Goal: Task Accomplishment & Management: Use online tool/utility

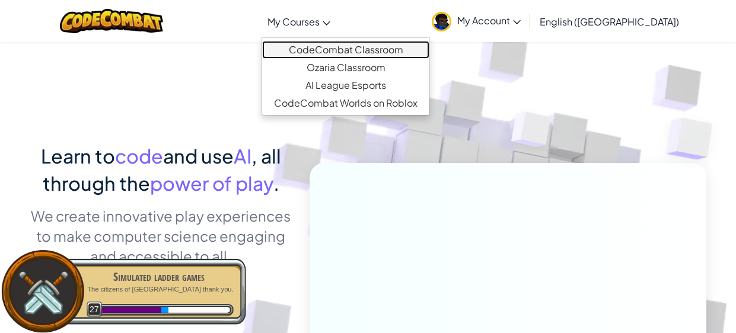
click at [374, 49] on link "CodeCombat Classroom" at bounding box center [345, 50] width 167 height 18
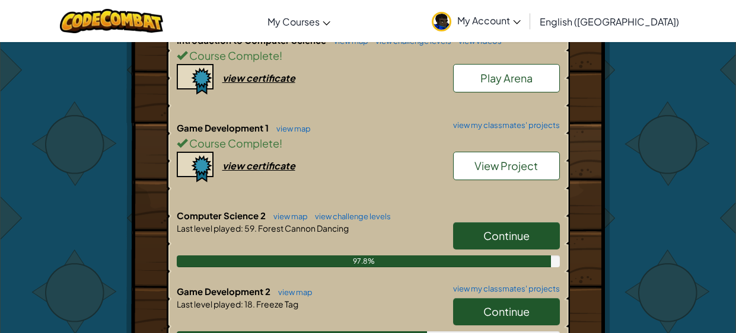
scroll to position [606, 0]
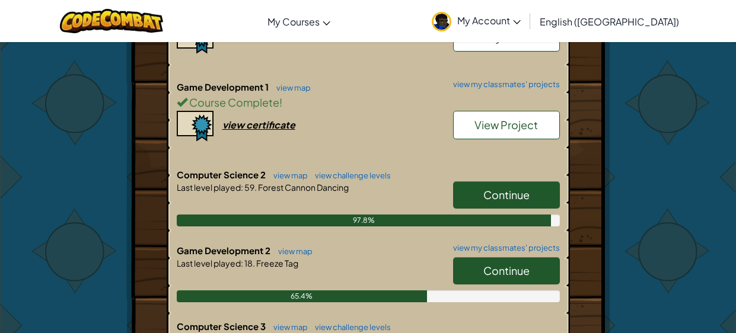
click at [495, 264] on span "Continue" at bounding box center [506, 271] width 46 height 14
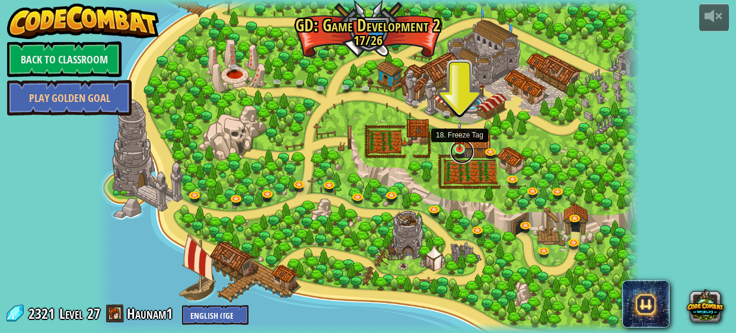
click at [462, 153] on link at bounding box center [462, 152] width 24 height 24
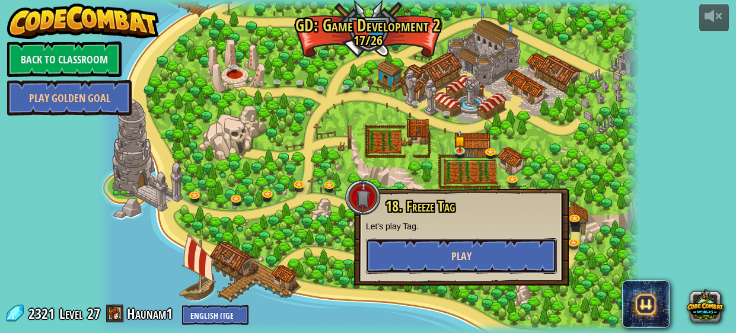
click at [462, 250] on span "Play" at bounding box center [461, 256] width 20 height 15
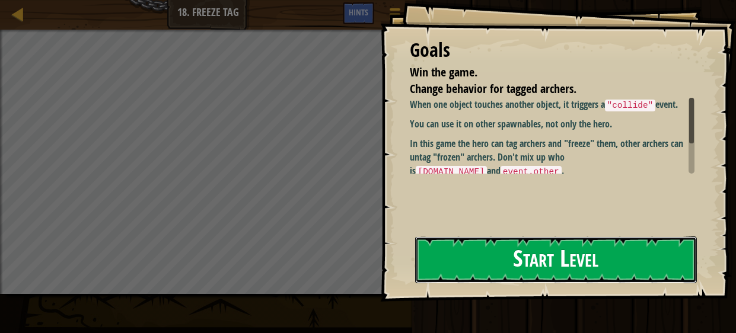
click at [534, 282] on button "Start Level" at bounding box center [556, 260] width 282 height 47
click at [548, 265] on button "Start Level" at bounding box center [556, 260] width 282 height 47
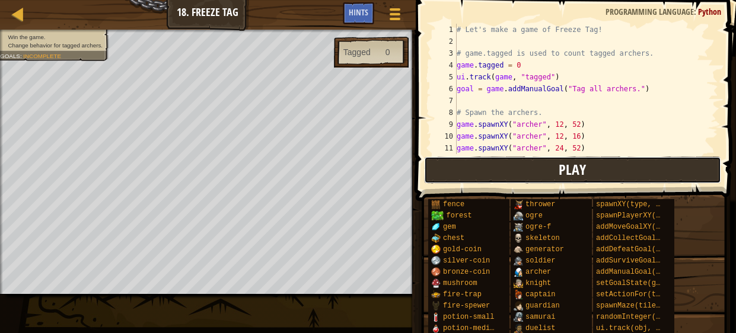
click at [547, 174] on button "Play" at bounding box center [572, 170] width 297 height 27
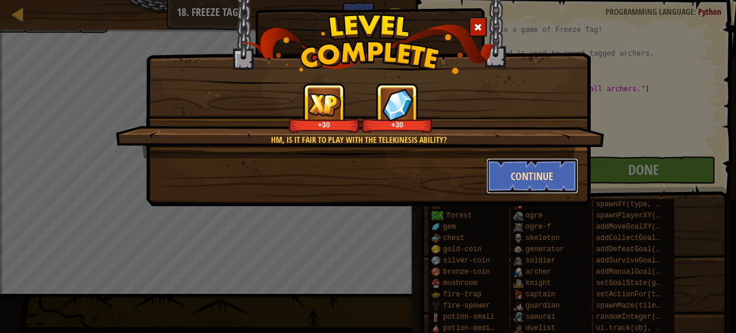
click at [564, 179] on button "Continue" at bounding box center [532, 176] width 92 height 36
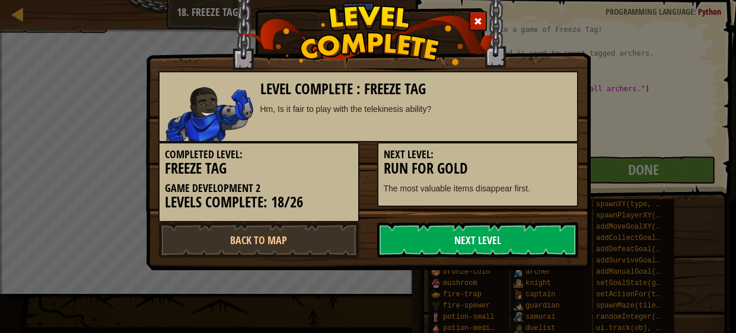
click at [488, 244] on link "Next Level" at bounding box center [477, 240] width 201 height 36
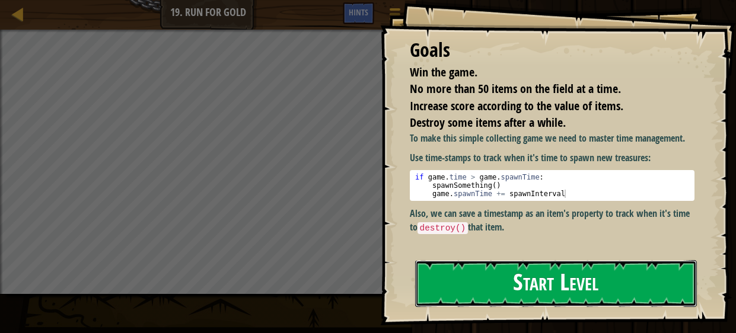
click at [487, 283] on button "Start Level" at bounding box center [556, 283] width 282 height 47
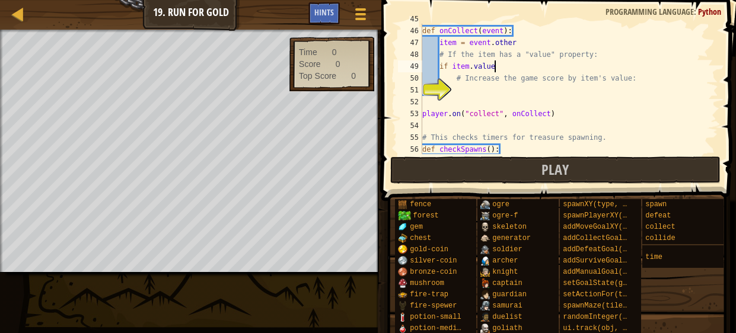
scroll to position [5, 5]
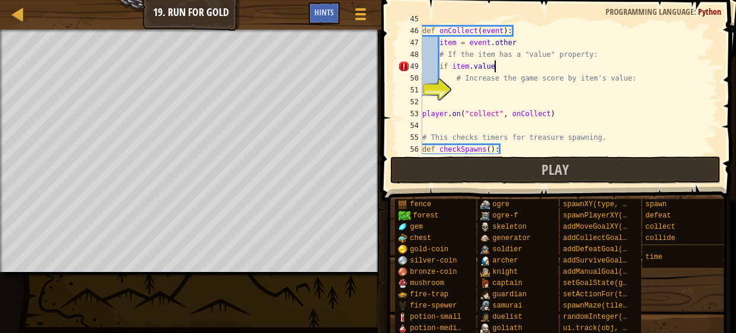
type textarea "if item.value:"
click at [452, 94] on div "def onCollect ( event ) : item = event . other # If the item has a "value" prop…" at bounding box center [569, 90] width 298 height 154
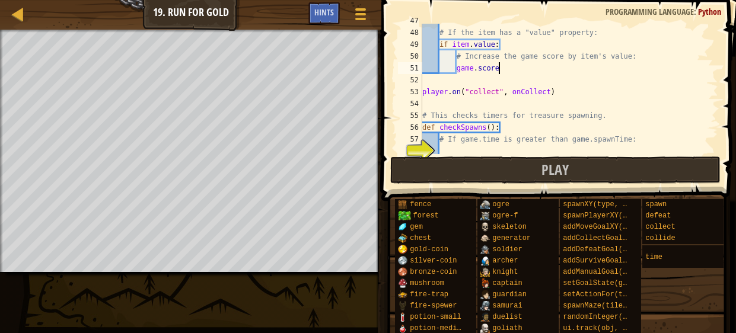
scroll to position [5, 6]
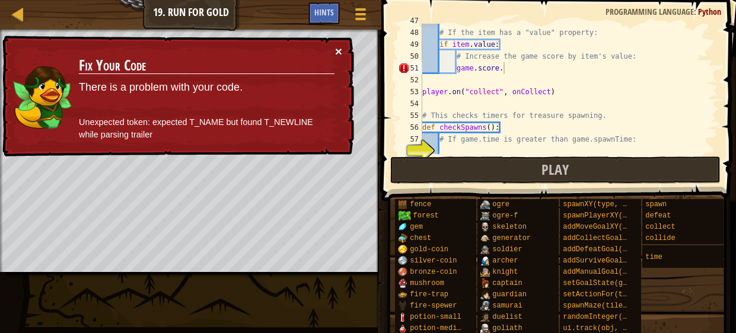
click at [340, 49] on button "×" at bounding box center [338, 51] width 7 height 12
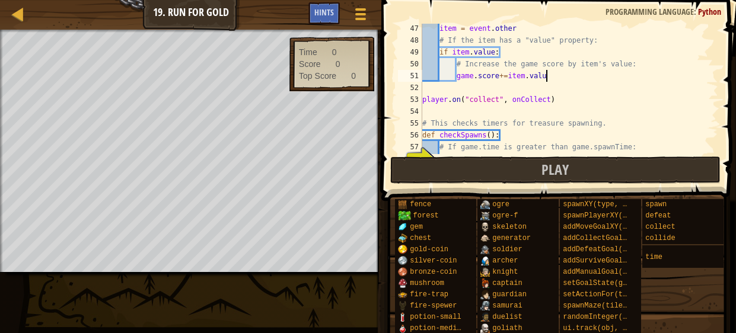
scroll to position [5, 10]
type textarea "game.score+=item.value"
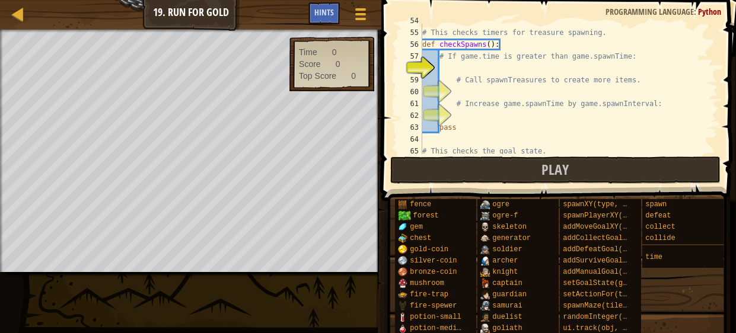
scroll to position [638, 0]
click at [443, 68] on div "# This checks timers for treasure spawning. def checkSpawns ( ) : # If game.tim…" at bounding box center [569, 91] width 298 height 154
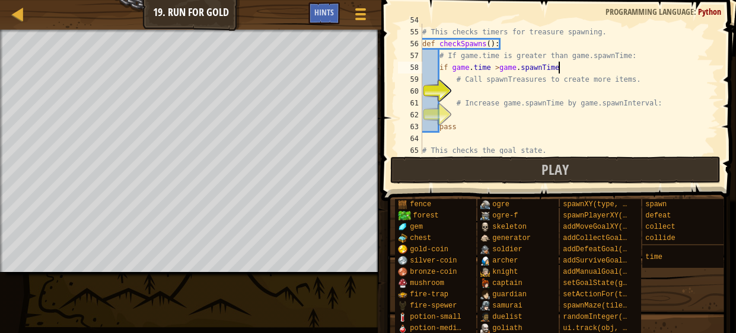
scroll to position [5, 11]
type textarea "if game.time >game.spawnTime:"
click at [453, 93] on div "# This checks timers for treasure spawning. def checkSpawns ( ) : # If game.tim…" at bounding box center [569, 91] width 298 height 154
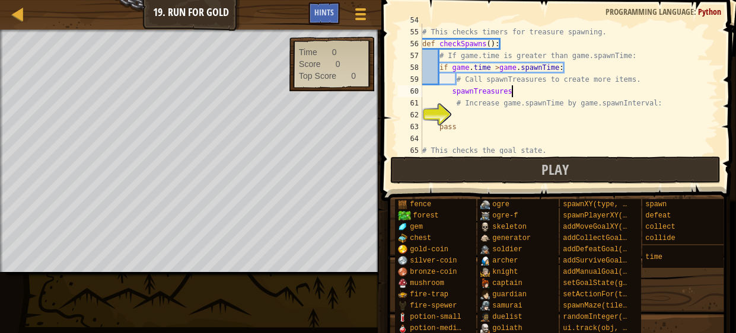
scroll to position [5, 7]
type textarea "spawnTreasures()"
click at [454, 116] on div "# This checks timers for treasure spawning. def checkSpawns ( ) : # If game.tim…" at bounding box center [569, 91] width 298 height 154
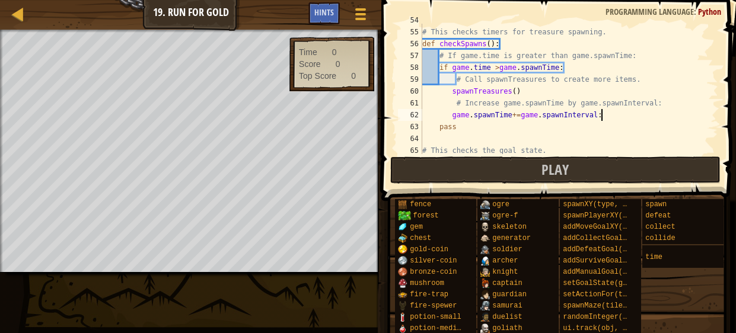
scroll to position [5, 14]
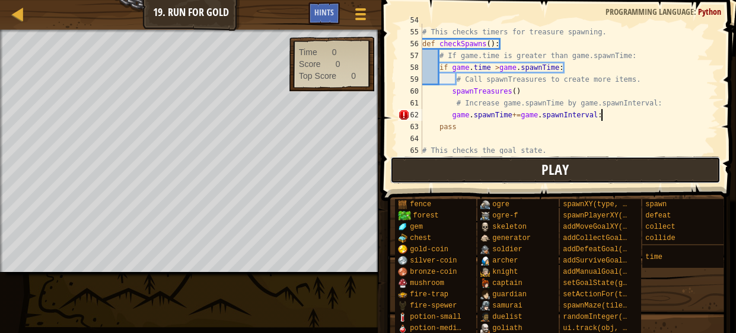
click at [458, 175] on button "Play" at bounding box center [555, 170] width 330 height 27
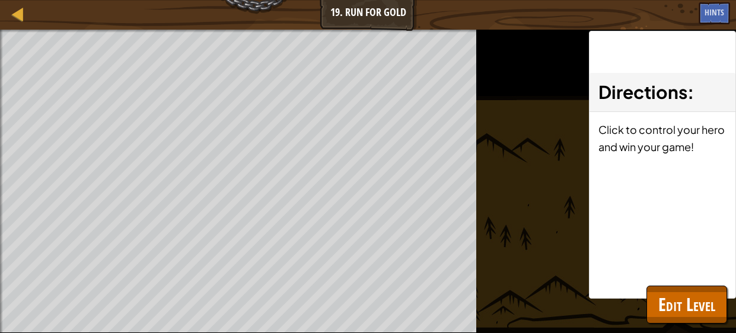
click at [464, 0] on html "Map Game Development 2 19. Run for Gold Game Menu Done Hints 1 הההההההההההההההה…" at bounding box center [368, 0] width 736 height 0
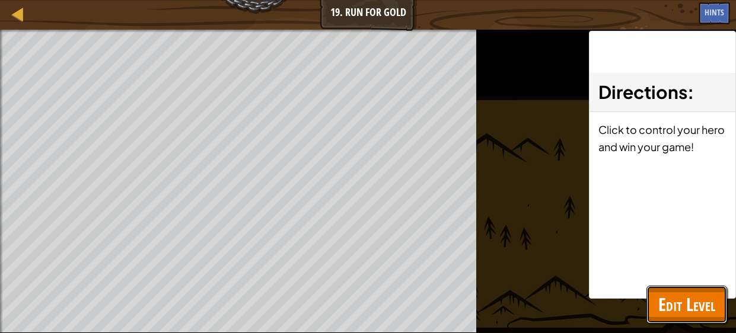
click at [684, 323] on button "Edit Level" at bounding box center [687, 305] width 81 height 38
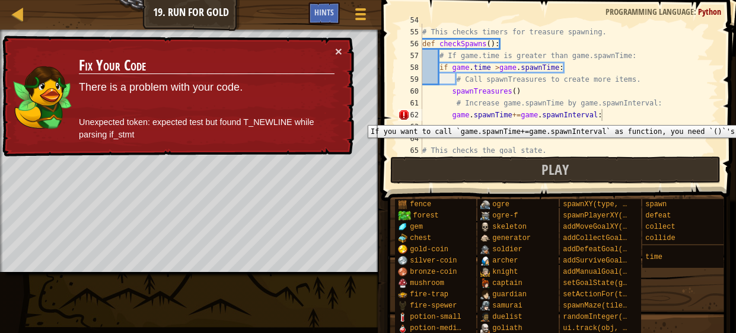
click at [403, 116] on div "62" at bounding box center [410, 115] width 24 height 12
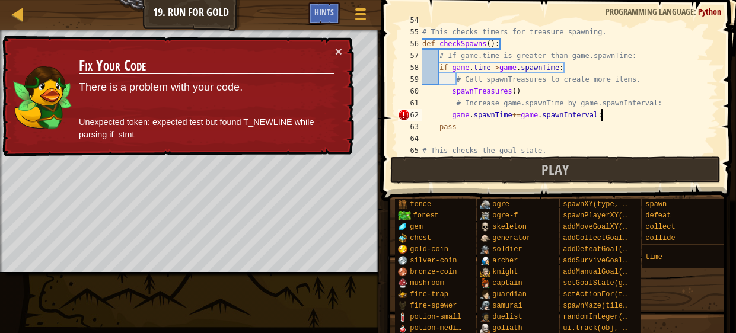
type textarea "game.spawnTime+=game.spawnInterval"
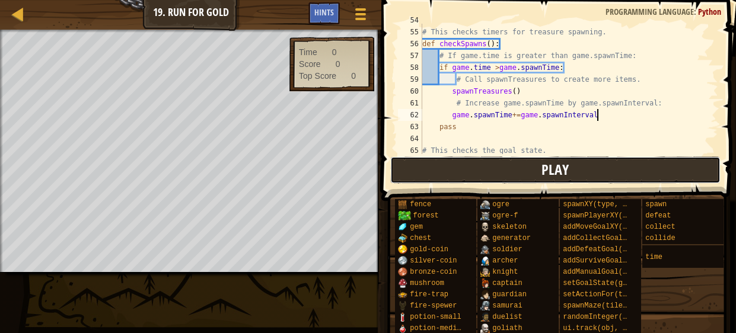
click at [542, 175] on button "Play" at bounding box center [555, 170] width 330 height 27
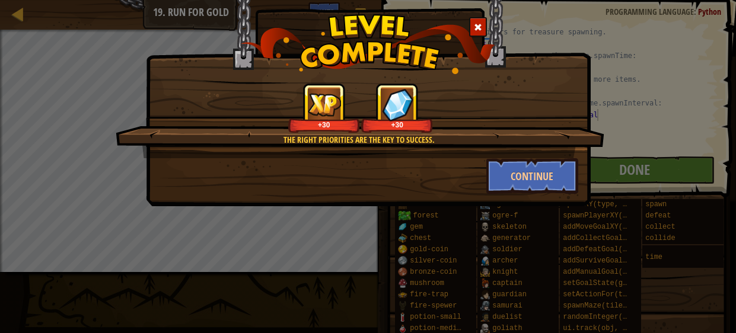
click at [475, 32] on div at bounding box center [478, 27] width 18 height 20
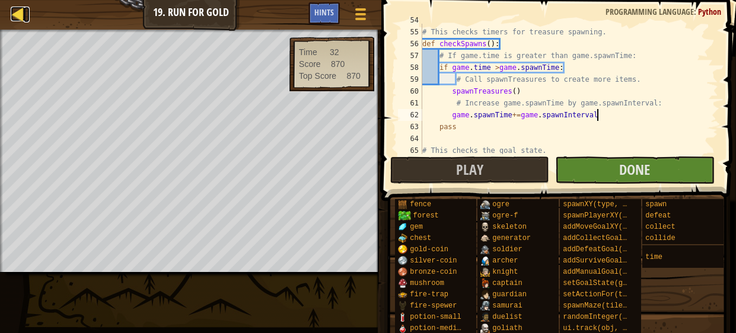
click at [19, 14] on div at bounding box center [18, 14] width 15 height 15
